Goal: Task Accomplishment & Management: Manage account settings

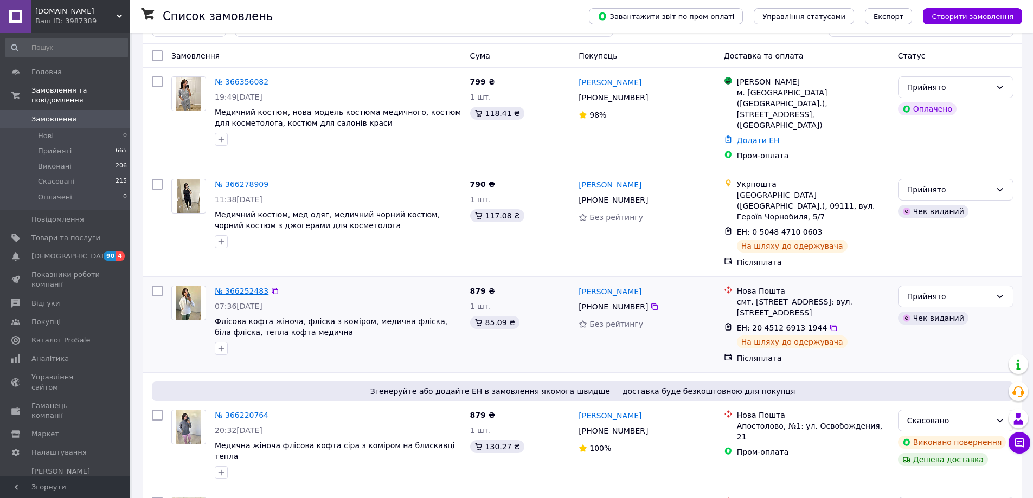
scroll to position [54, 0]
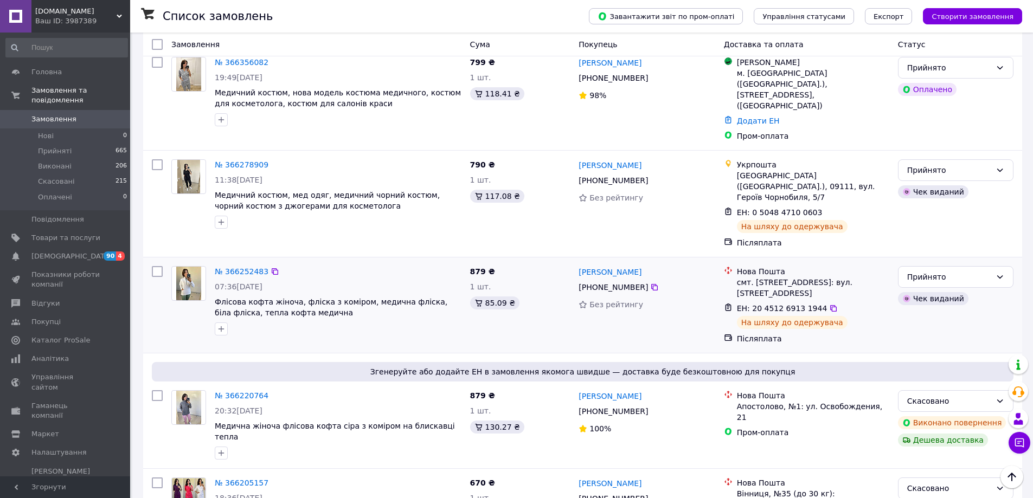
click at [189, 267] on img at bounding box center [188, 284] width 25 height 34
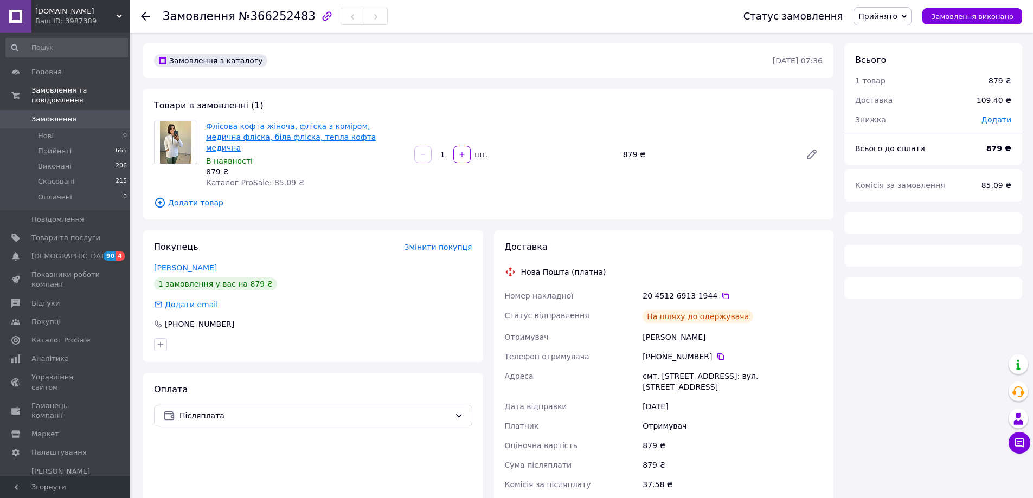
click at [250, 134] on link "Флісова кофта жіноча, фліска з коміром, медична фліска, біла фліска, тепла кофт…" at bounding box center [291, 137] width 170 height 30
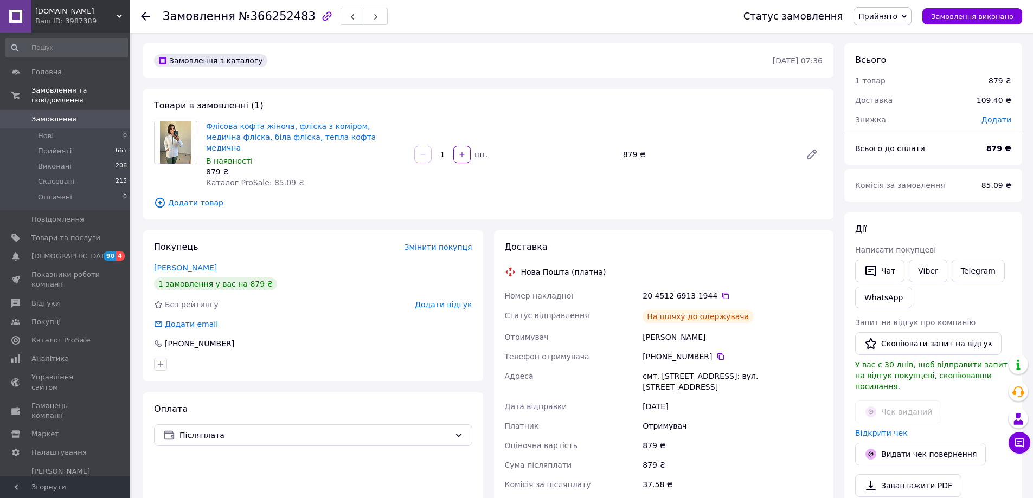
click at [43, 110] on link "Замовлення 0" at bounding box center [66, 119] width 133 height 18
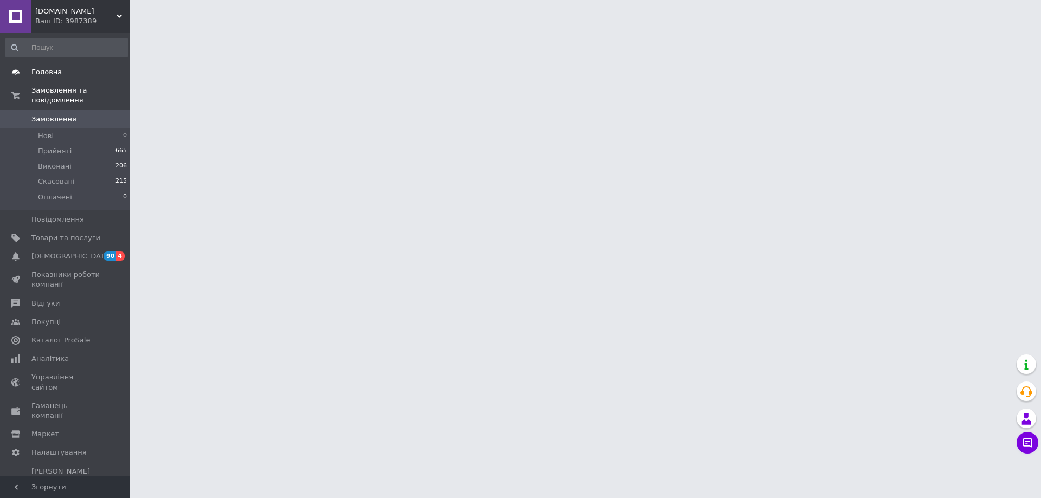
click at [55, 73] on span "Головна" at bounding box center [46, 72] width 30 height 10
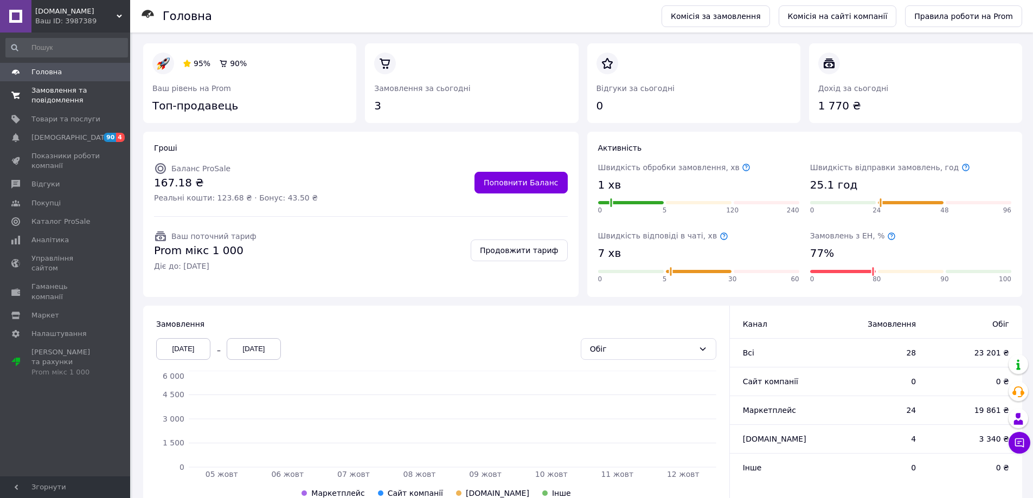
click at [46, 93] on span "Замовлення та повідомлення" at bounding box center [65, 96] width 69 height 20
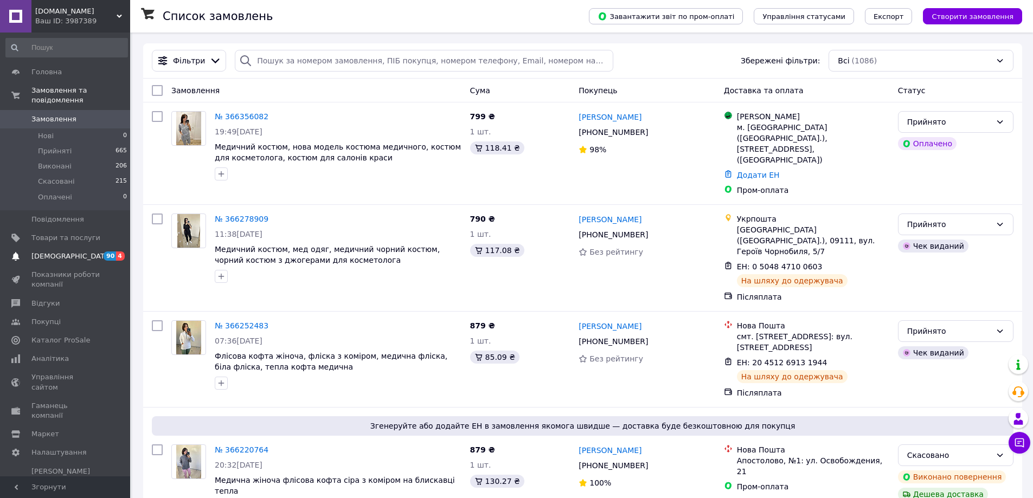
click at [49, 252] on span "[DEMOGRAPHIC_DATA]" at bounding box center [71, 257] width 80 height 10
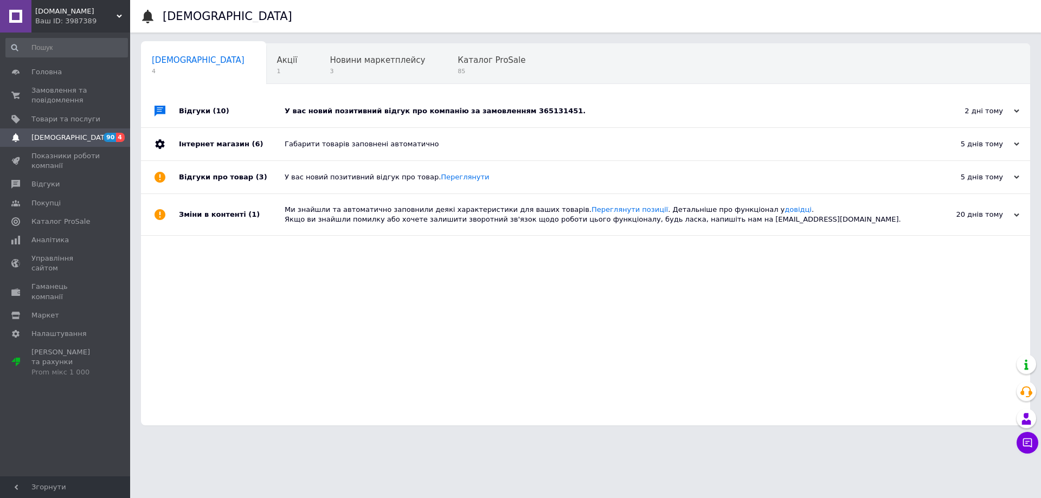
click at [423, 114] on div "У вас новий позитивний відгук про компанію за замовленням 365131451." at bounding box center [598, 111] width 626 height 10
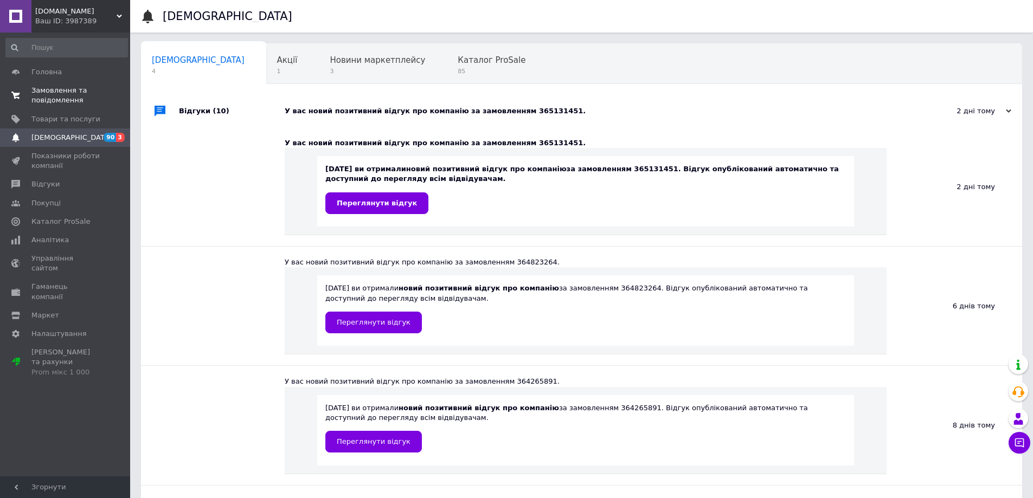
click at [46, 93] on span "Замовлення та повідомлення" at bounding box center [65, 96] width 69 height 20
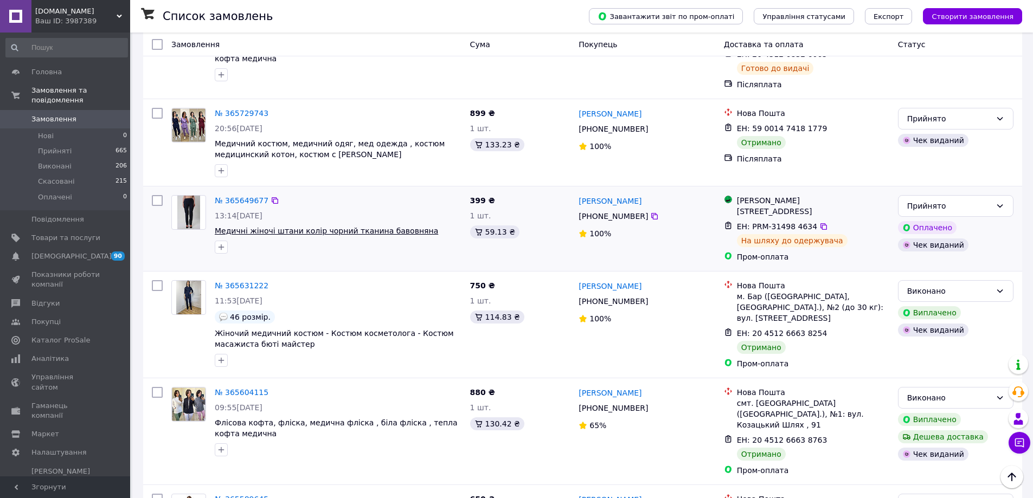
scroll to position [1564, 0]
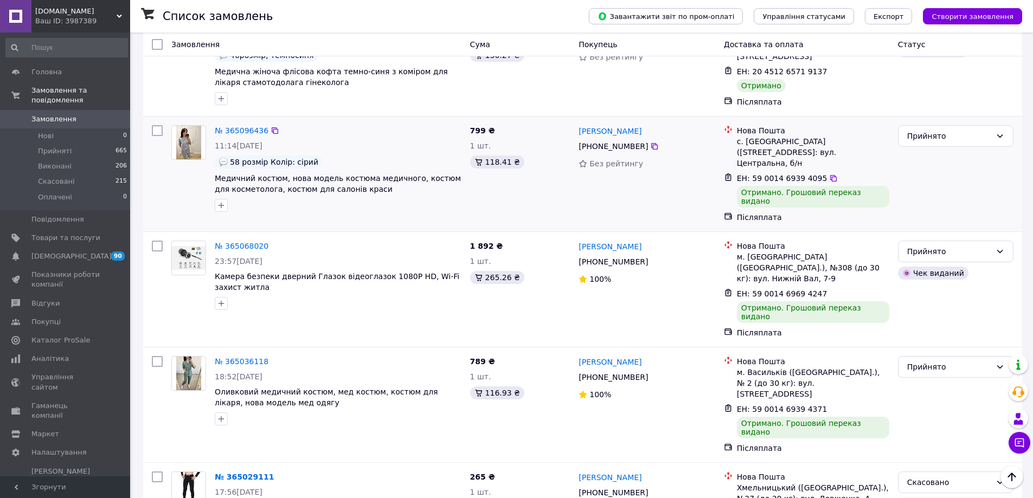
scroll to position [1599, 0]
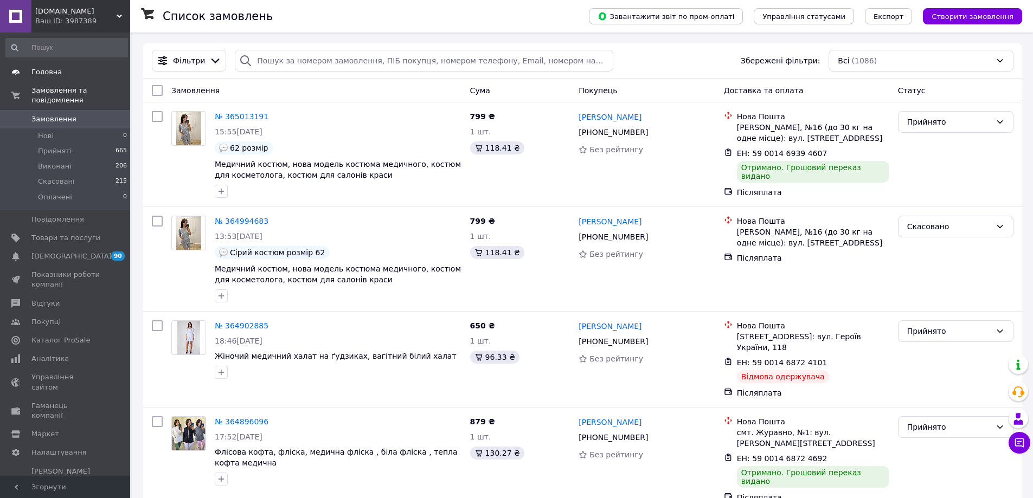
click at [48, 73] on span "Головна" at bounding box center [46, 72] width 30 height 10
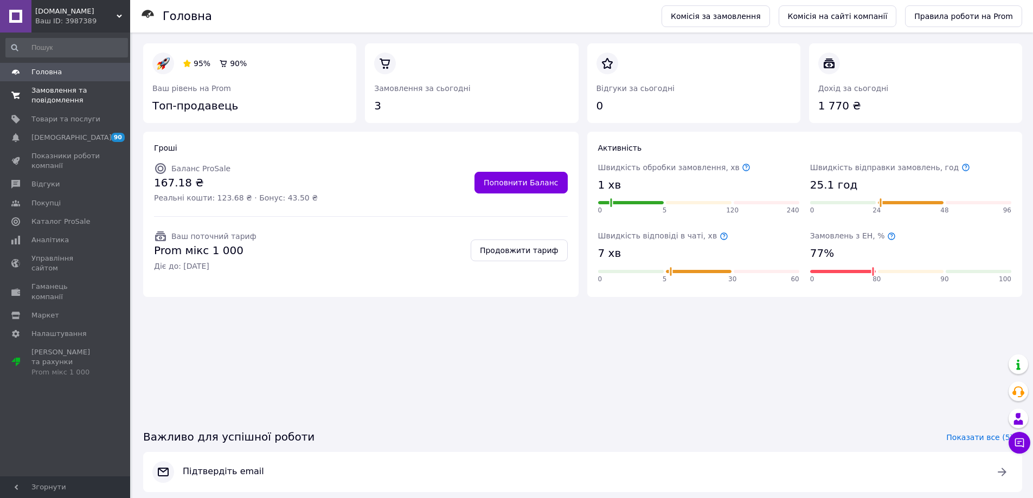
click at [57, 97] on span "Замовлення та повідомлення" at bounding box center [65, 96] width 69 height 20
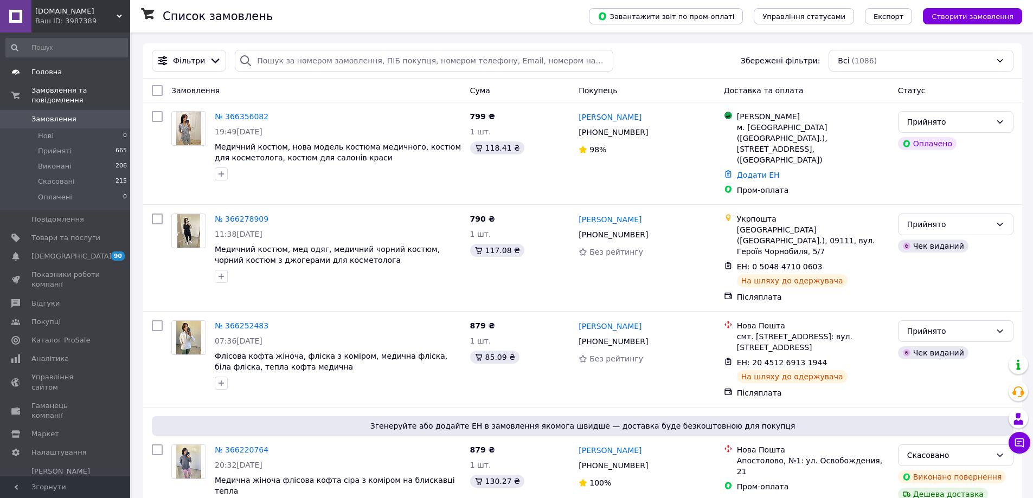
click at [46, 72] on span "Головна" at bounding box center [46, 72] width 30 height 10
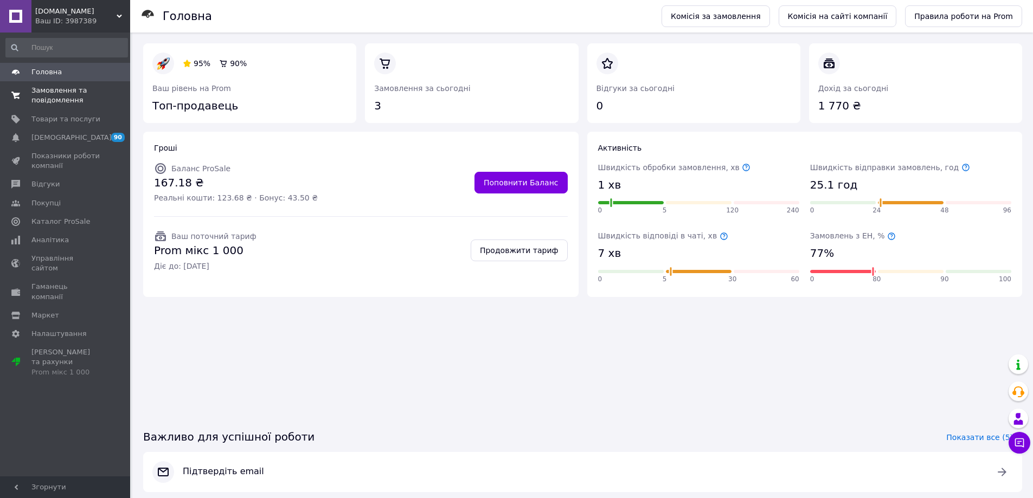
click at [52, 99] on span "Замовлення та повідомлення" at bounding box center [65, 96] width 69 height 20
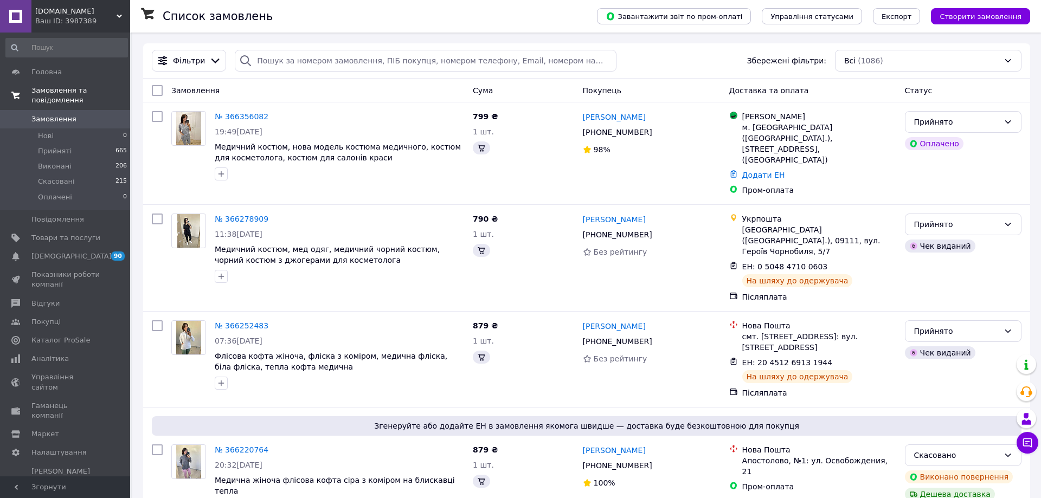
click at [68, 89] on span "Замовлення та повідомлення" at bounding box center [80, 96] width 99 height 20
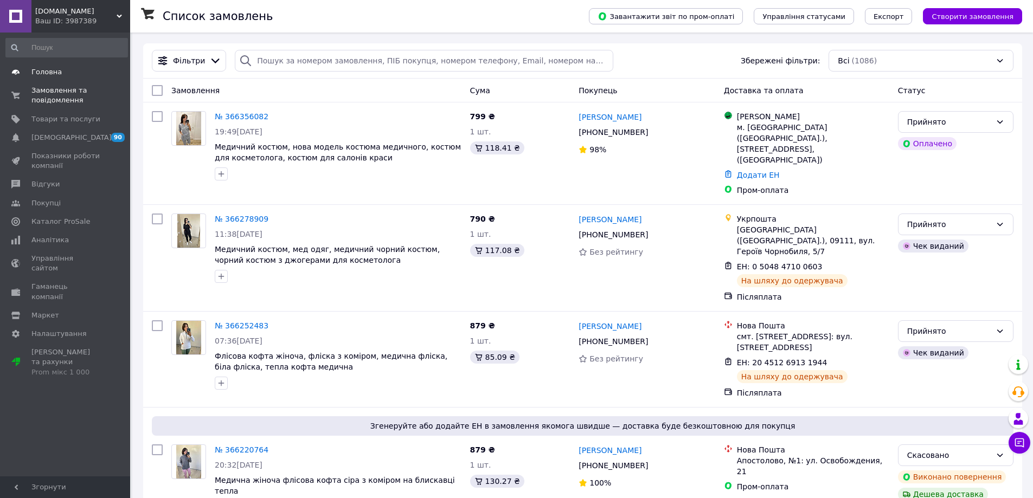
click at [35, 70] on span "Головна" at bounding box center [46, 72] width 30 height 10
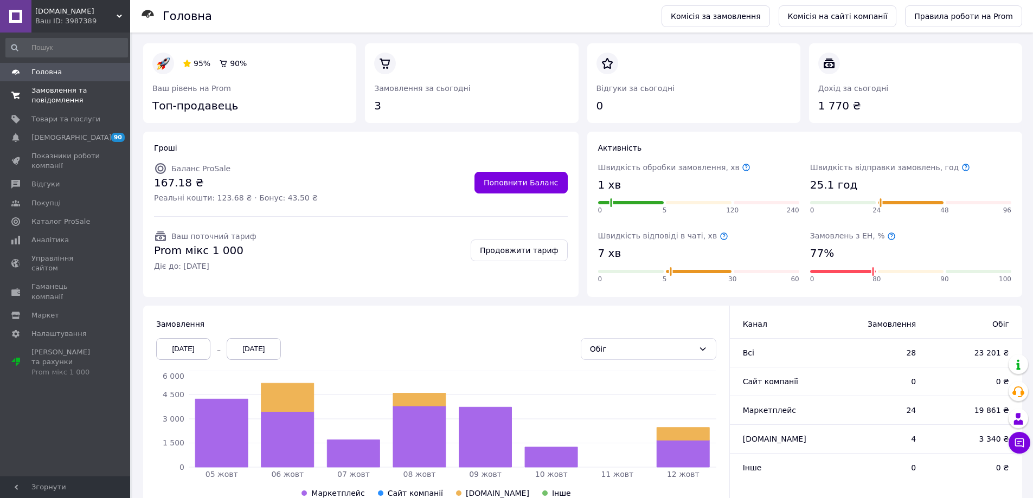
click at [36, 95] on span "Замовлення та повідомлення" at bounding box center [65, 96] width 69 height 20
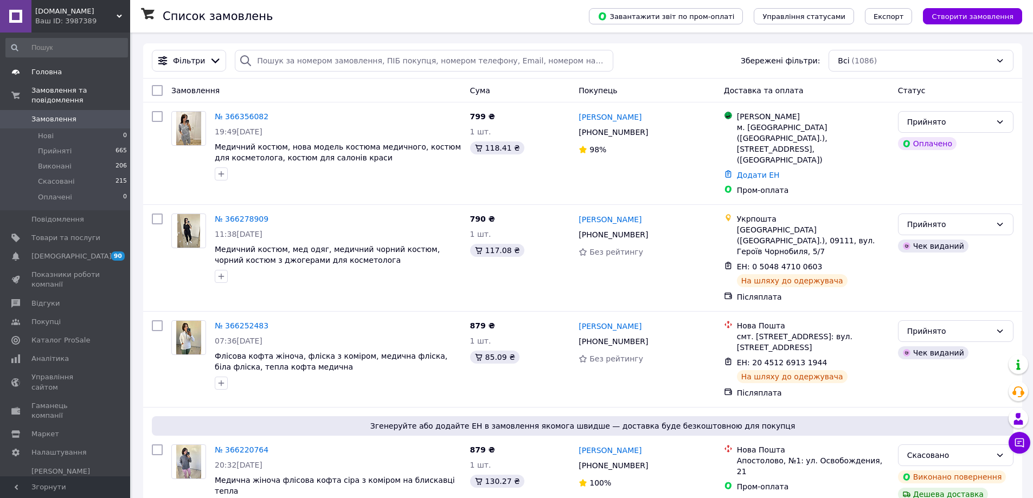
click at [60, 76] on span "Головна" at bounding box center [65, 72] width 69 height 10
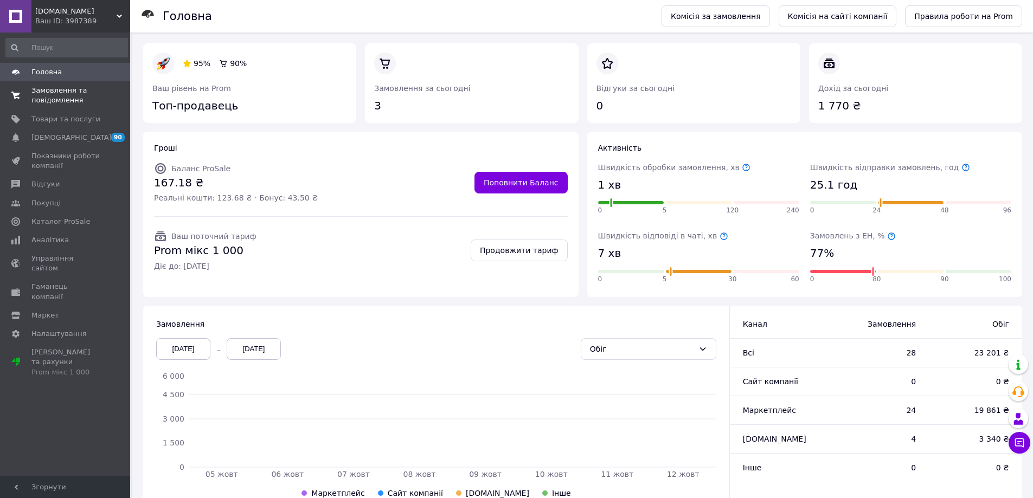
click at [62, 97] on span "Замовлення та повідомлення" at bounding box center [65, 96] width 69 height 20
